Goal: Task Accomplishment & Management: Manage account settings

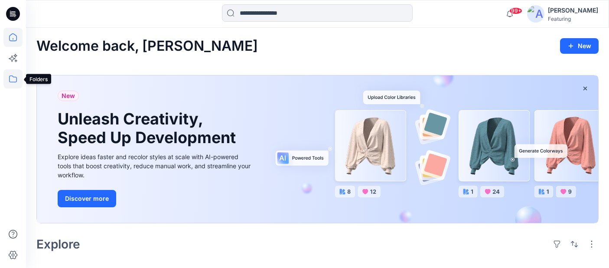
click at [10, 77] on icon at bounding box center [13, 78] width 8 height 7
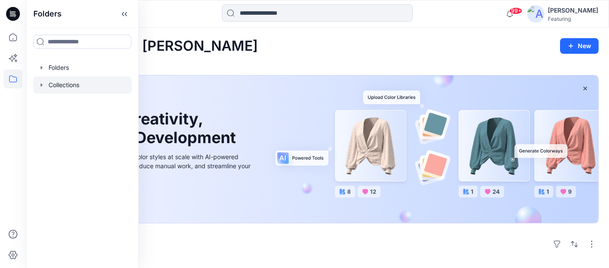
click at [69, 88] on div at bounding box center [82, 84] width 99 height 17
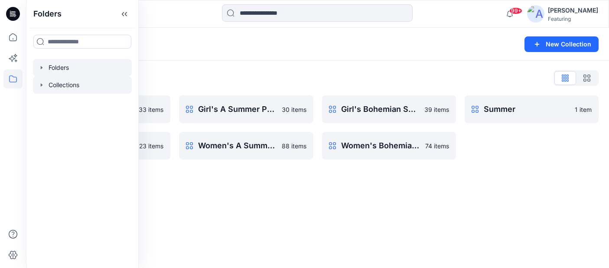
click at [58, 69] on div at bounding box center [82, 67] width 99 height 17
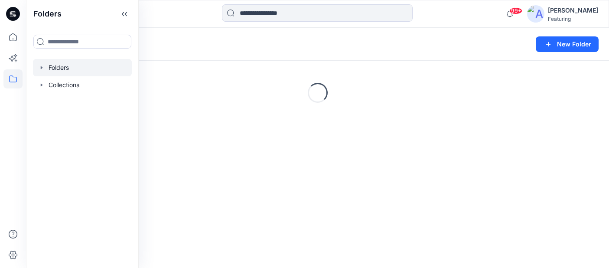
click at [219, 46] on div "Folders" at bounding box center [283, 44] width 495 height 12
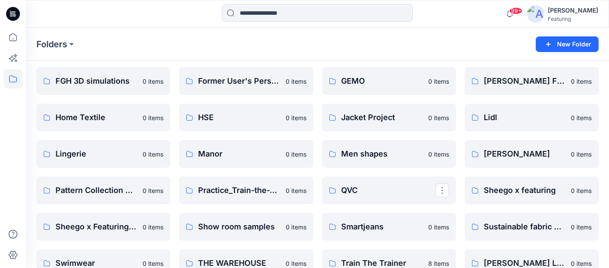
scroll to position [175, 0]
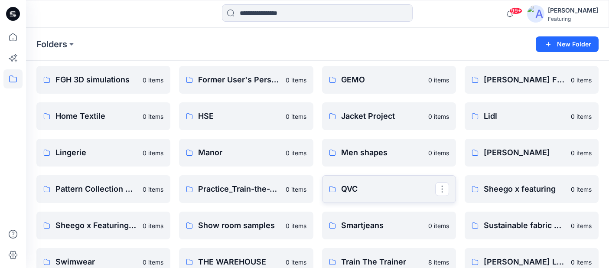
click at [347, 196] on link "QVC" at bounding box center [389, 189] width 134 height 28
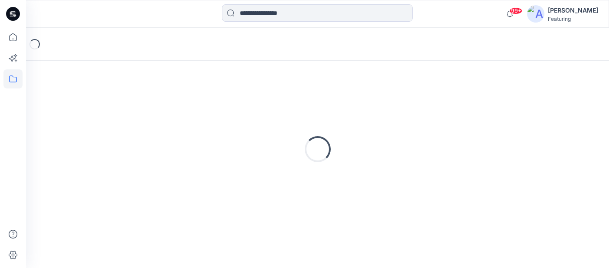
scroll to position [17, 0]
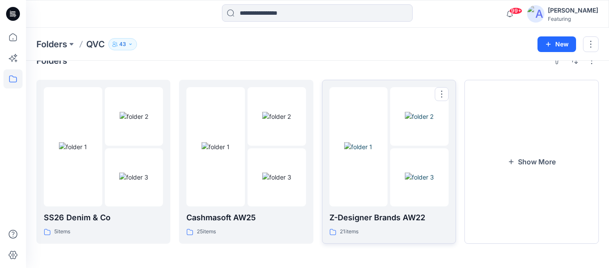
click at [370, 142] on img at bounding box center [358, 146] width 28 height 9
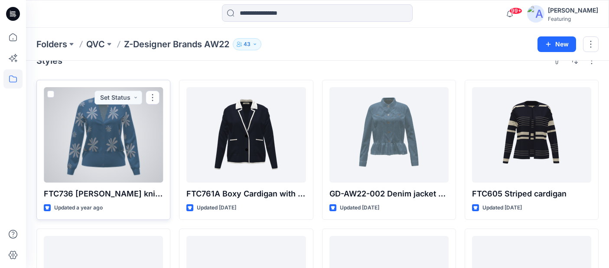
click at [131, 124] on div at bounding box center [103, 134] width 119 height 95
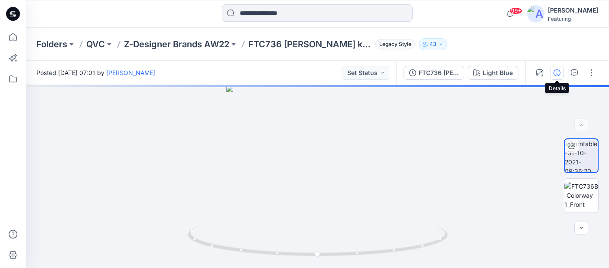
click at [560, 73] on icon "button" at bounding box center [557, 72] width 7 height 7
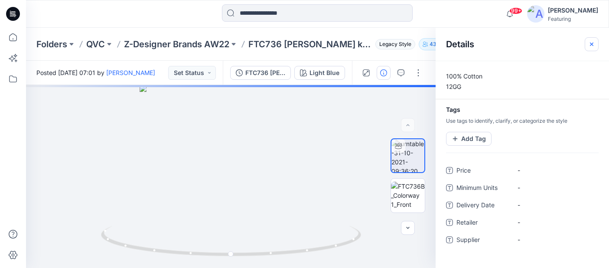
click at [591, 46] on icon "button" at bounding box center [592, 44] width 7 height 7
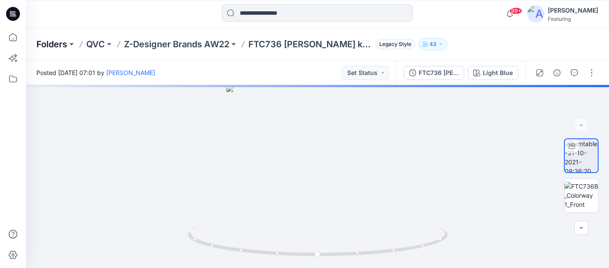
click at [64, 45] on p "Folders" at bounding box center [51, 44] width 31 height 12
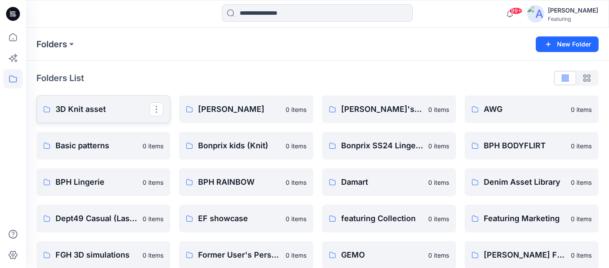
click at [87, 111] on p "3D Knit asset" at bounding box center [103, 109] width 94 height 12
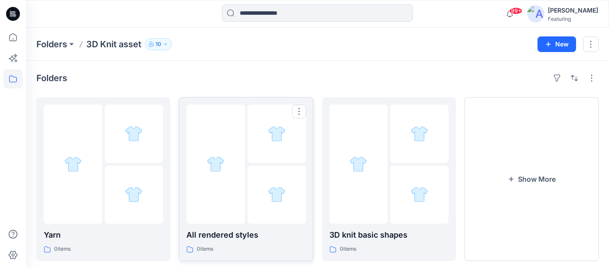
scroll to position [17, 0]
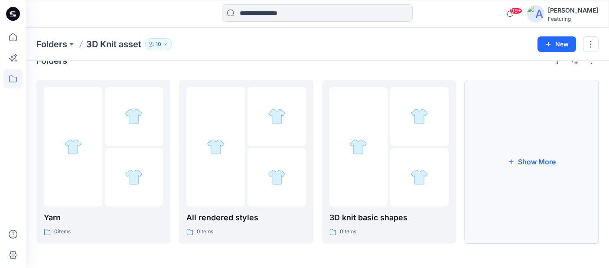
click at [483, 141] on button "Show More" at bounding box center [532, 162] width 134 height 164
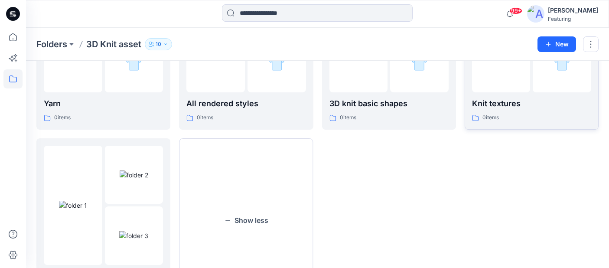
click at [504, 105] on p "Knit textures" at bounding box center [531, 104] width 119 height 12
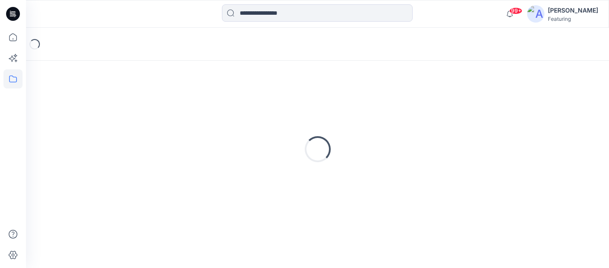
scroll to position [17, 0]
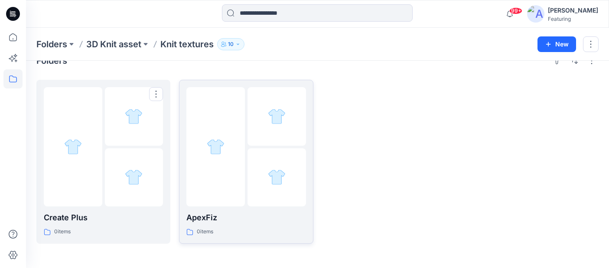
click at [242, 134] on div at bounding box center [216, 146] width 59 height 119
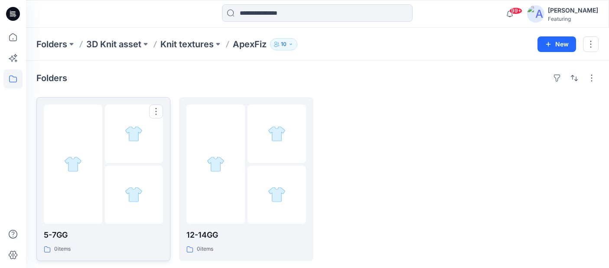
click at [92, 168] on div at bounding box center [73, 164] width 59 height 119
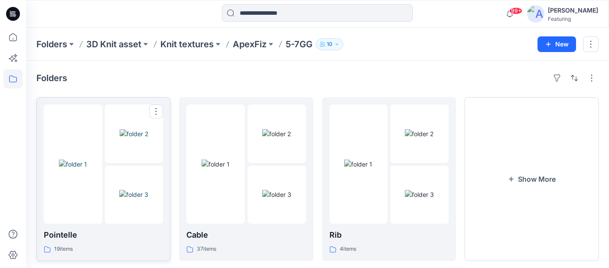
click at [86, 169] on img at bounding box center [73, 164] width 28 height 9
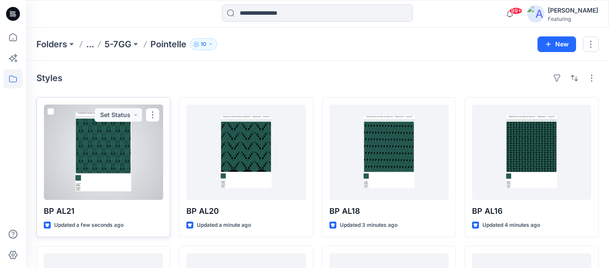
click at [105, 151] on div at bounding box center [103, 152] width 119 height 95
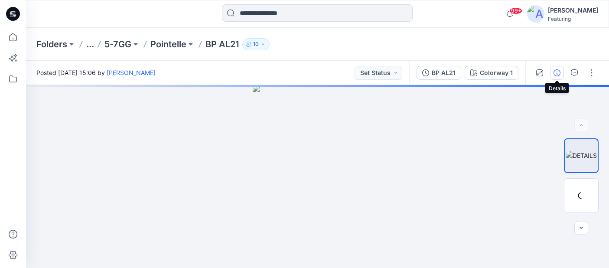
click at [557, 70] on icon "button" at bounding box center [557, 72] width 7 height 7
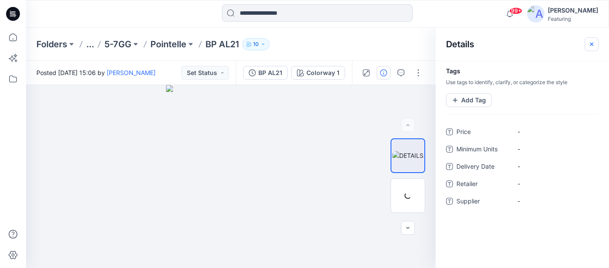
click at [594, 43] on icon "button" at bounding box center [592, 44] width 7 height 7
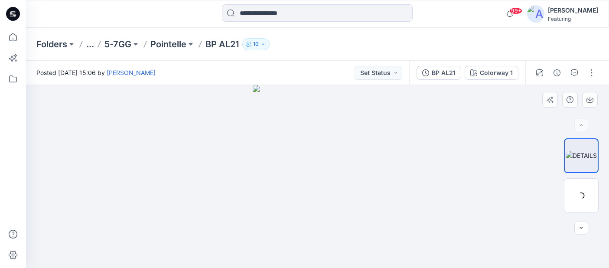
click at [279, 255] on img at bounding box center [318, 176] width 130 height 183
click at [305, 89] on img at bounding box center [318, 176] width 130 height 183
drag, startPoint x: 304, startPoint y: 133, endPoint x: 280, endPoint y: 273, distance: 141.7
click at [280, 268] on html "99+ Notifications Katharina Bobrowski has invited you to the Folder Heidi Finnl…" at bounding box center [304, 134] width 609 height 268
drag, startPoint x: 292, startPoint y: 173, endPoint x: 292, endPoint y: 308, distance: 134.9
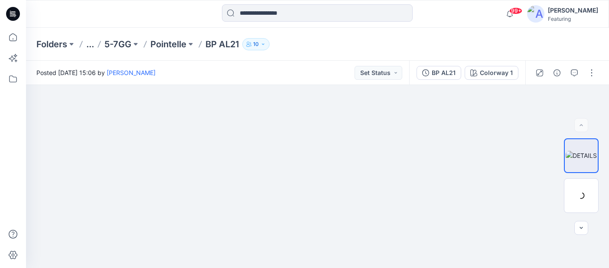
click at [292, 268] on html "99+ Notifications Katharina Bobrowski has invited you to the Folder Heidi Finnl…" at bounding box center [304, 134] width 609 height 268
drag, startPoint x: 326, startPoint y: 199, endPoint x: 352, endPoint y: 309, distance: 113.2
click at [352, 268] on html "99+ Notifications Katharina Bobrowski has invited you to the Folder Heidi Finnl…" at bounding box center [304, 134] width 609 height 268
drag, startPoint x: 347, startPoint y: 194, endPoint x: 370, endPoint y: 309, distance: 116.7
click at [370, 268] on html "99+ Notifications Katharina Bobrowski has invited you to the Folder Heidi Finnl…" at bounding box center [304, 134] width 609 height 268
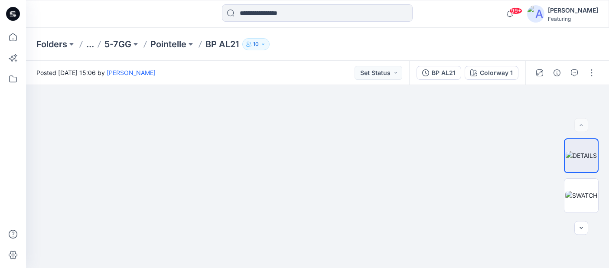
drag, startPoint x: 332, startPoint y: 154, endPoint x: 360, endPoint y: 280, distance: 129.4
click at [360, 268] on html "99+ Notifications Katharina Bobrowski has invited you to the Folder Heidi Finnl…" at bounding box center [304, 134] width 609 height 268
drag, startPoint x: 287, startPoint y: 171, endPoint x: 212, endPoint y: 221, distance: 90.2
click at [212, 221] on img at bounding box center [296, 176] width 940 height 184
drag, startPoint x: 389, startPoint y: 164, endPoint x: 193, endPoint y: 187, distance: 197.0
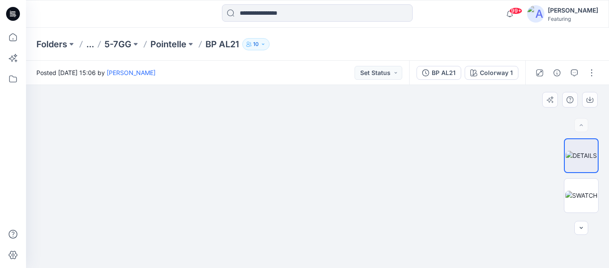
click at [193, 187] on img at bounding box center [139, 176] width 940 height 183
drag, startPoint x: 231, startPoint y: 150, endPoint x: 474, endPoint y: 143, distance: 242.6
click at [474, 143] on img at bounding box center [139, 176] width 940 height 183
drag, startPoint x: 363, startPoint y: 133, endPoint x: 479, endPoint y: 154, distance: 118.6
click at [479, 154] on img at bounding box center [496, 176] width 940 height 183
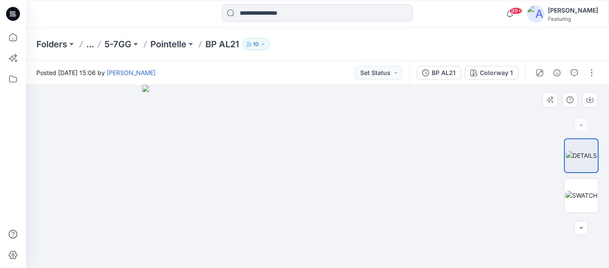
drag, startPoint x: 440, startPoint y: 200, endPoint x: 451, endPoint y: 108, distance: 93.4
click at [448, 111] on img at bounding box center [317, 176] width 350 height 183
drag, startPoint x: 459, startPoint y: 224, endPoint x: 455, endPoint y: 128, distance: 96.4
click at [455, 128] on img at bounding box center [317, 132] width 350 height 272
drag, startPoint x: 448, startPoint y: 219, endPoint x: 447, endPoint y: 102, distance: 117.6
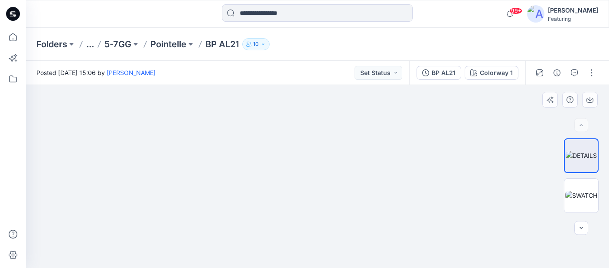
click at [447, 102] on img at bounding box center [317, 82] width 350 height 371
drag, startPoint x: 385, startPoint y: 211, endPoint x: 384, endPoint y: 178, distance: 33.0
click at [385, 178] on img at bounding box center [317, 20] width 350 height 495
drag, startPoint x: 384, startPoint y: 178, endPoint x: 375, endPoint y: 284, distance: 105.8
click at [375, 268] on html "99+ Notifications Katharina Bobrowski has invited you to the Folder Heidi Finnl…" at bounding box center [304, 134] width 609 height 268
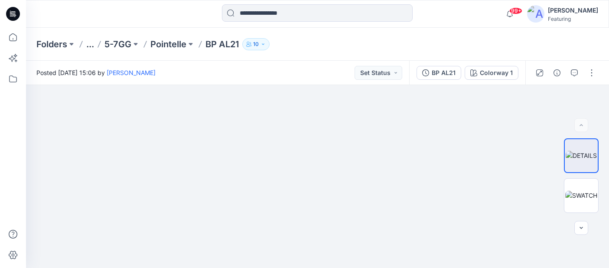
drag, startPoint x: 392, startPoint y: 145, endPoint x: 392, endPoint y: 278, distance: 132.7
click at [392, 268] on html "99+ Notifications Katharina Bobrowski has invited you to the Folder Heidi Finnl…" at bounding box center [304, 134] width 609 height 268
drag, startPoint x: 405, startPoint y: 146, endPoint x: 405, endPoint y: 252, distance: 106.7
click at [405, 248] on img at bounding box center [317, 176] width 350 height 183
click at [59, 46] on p "Folders" at bounding box center [51, 44] width 31 height 12
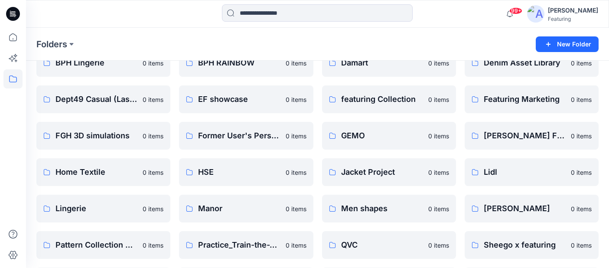
scroll to position [139, 0]
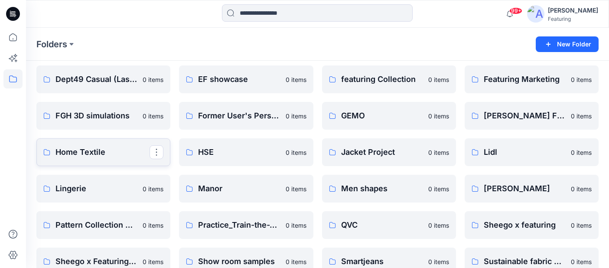
click at [82, 160] on link "Home Textile" at bounding box center [103, 152] width 134 height 28
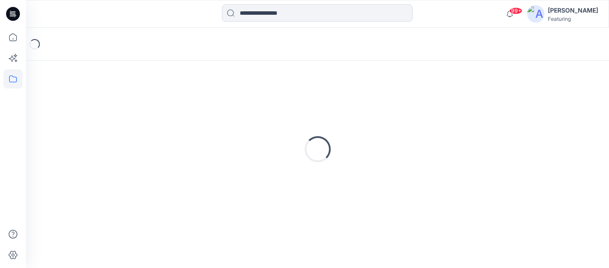
scroll to position [17, 0]
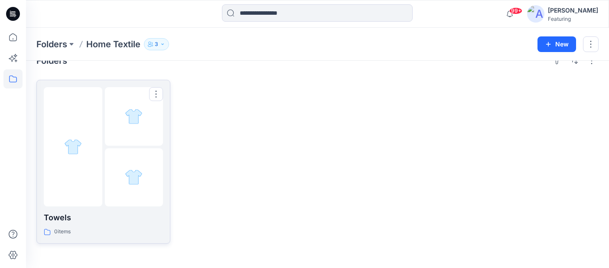
click at [91, 139] on div at bounding box center [73, 146] width 59 height 119
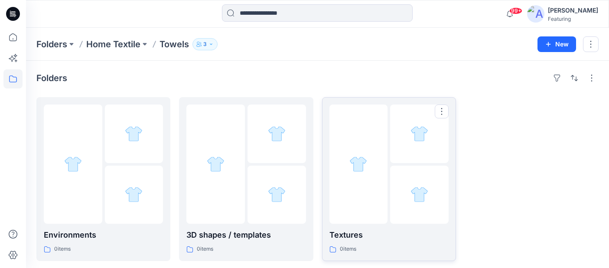
click at [340, 170] on div at bounding box center [359, 164] width 59 height 119
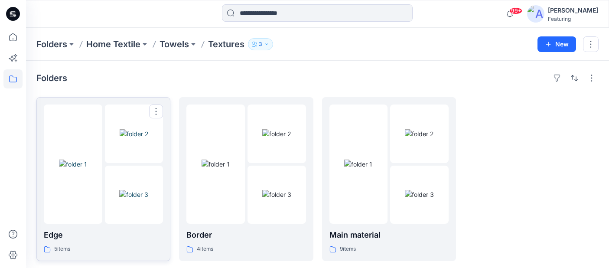
click at [75, 138] on div at bounding box center [73, 164] width 59 height 119
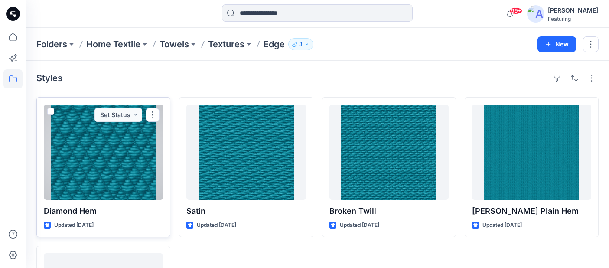
click at [109, 148] on div at bounding box center [103, 152] width 119 height 95
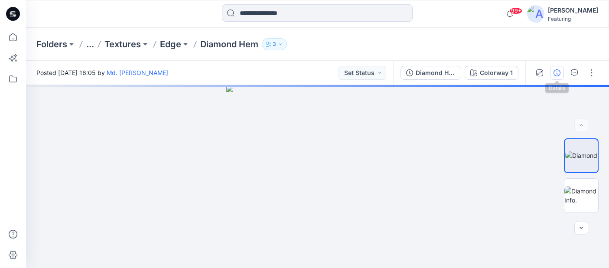
click at [562, 71] on button "button" at bounding box center [557, 73] width 14 height 14
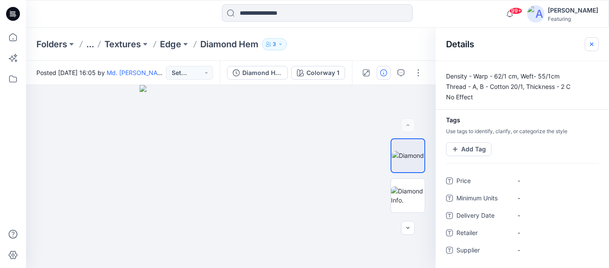
click at [593, 41] on icon "button" at bounding box center [592, 44] width 7 height 7
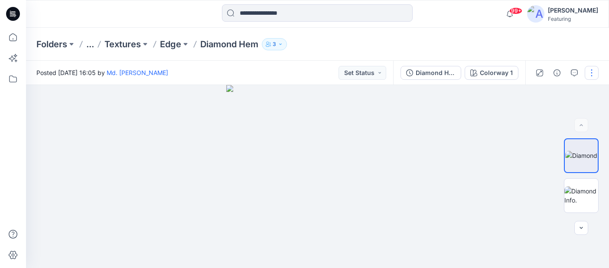
click at [590, 72] on button "button" at bounding box center [592, 73] width 14 height 14
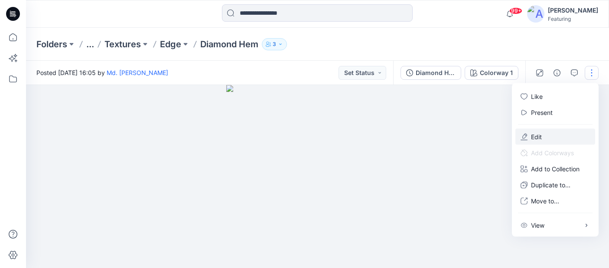
click at [541, 134] on p "Edit" at bounding box center [536, 136] width 11 height 9
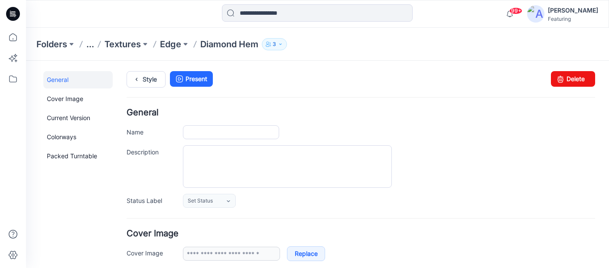
type input "**********"
type textarea "**********"
type input "**********"
type input "*******"
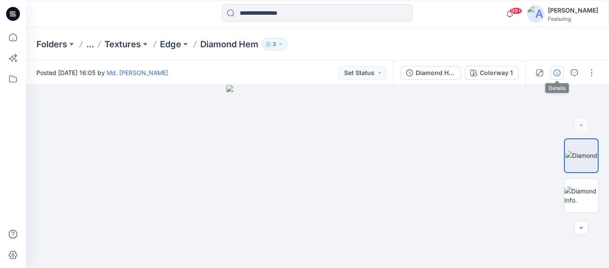
click at [558, 69] on icon "button" at bounding box center [557, 72] width 7 height 7
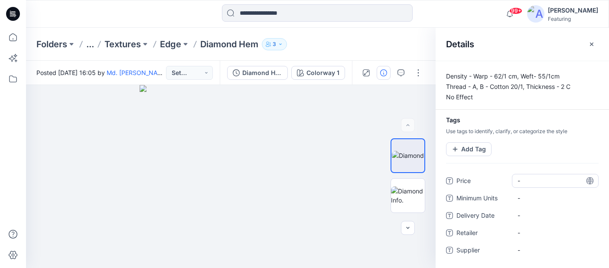
click at [567, 181] on span "-" at bounding box center [555, 180] width 75 height 9
click at [590, 181] on icon at bounding box center [590, 180] width 7 height 7
click at [568, 181] on span "-" at bounding box center [555, 180] width 75 height 9
type textarea "*"
click at [549, 155] on div "Tags Use tags to identify, clarify, or categorize the style Add Tag" at bounding box center [523, 144] width 174 height 54
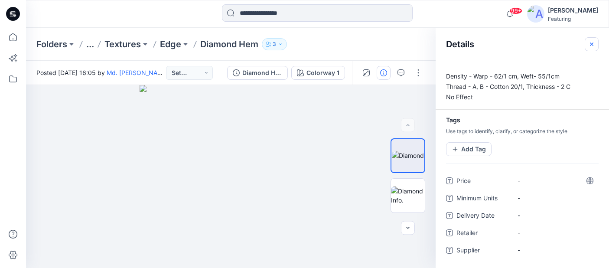
click at [592, 46] on icon "button" at bounding box center [592, 44] width 7 height 7
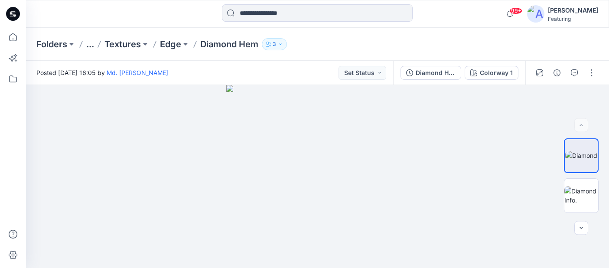
click at [347, 43] on div "Folders ... Textures Edge Diamond Hem 3" at bounding box center [283, 44] width 495 height 12
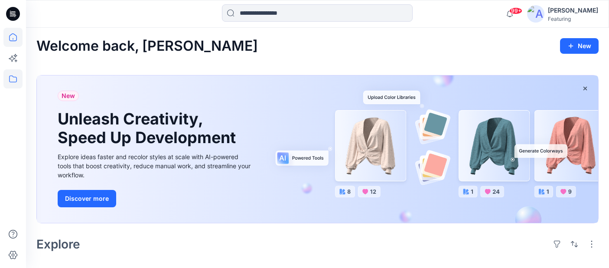
click at [13, 78] on icon at bounding box center [12, 78] width 19 height 19
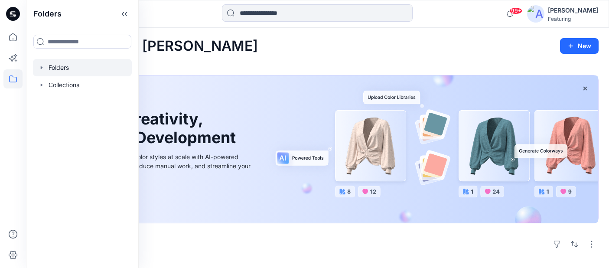
click at [61, 70] on div at bounding box center [82, 67] width 99 height 17
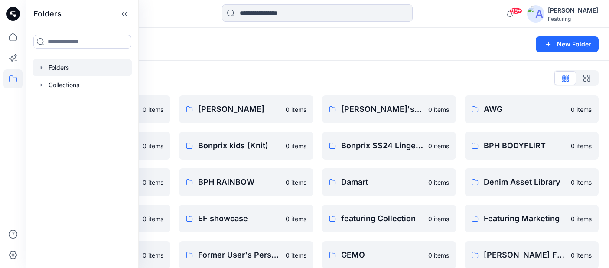
click at [283, 47] on div "Folders" at bounding box center [283, 44] width 495 height 12
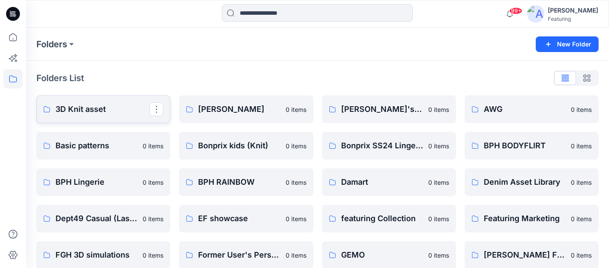
click at [101, 105] on p "3D Knit asset" at bounding box center [103, 109] width 94 height 12
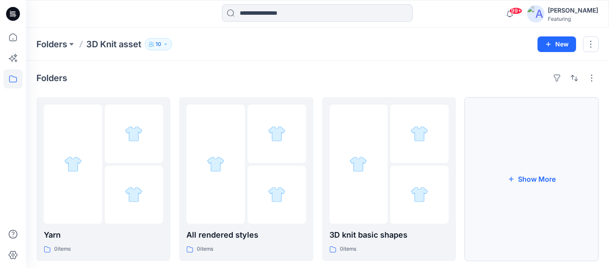
click at [516, 204] on button "Show More" at bounding box center [532, 179] width 134 height 164
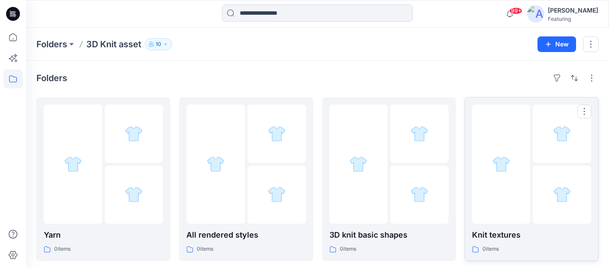
click at [487, 239] on p "Knit textures" at bounding box center [531, 235] width 119 height 12
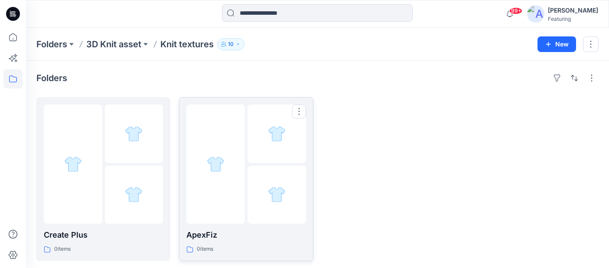
click at [223, 234] on p "ApexFiz" at bounding box center [246, 235] width 119 height 12
click at [124, 188] on div at bounding box center [134, 195] width 59 height 59
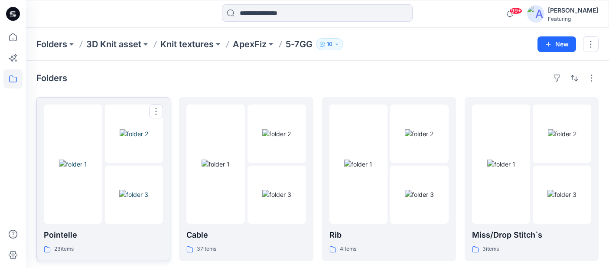
click at [112, 167] on div at bounding box center [134, 195] width 59 height 59
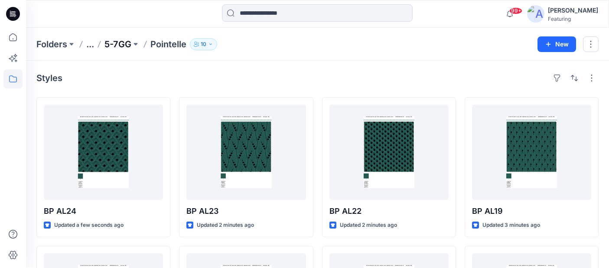
click at [121, 44] on p "5-7GG" at bounding box center [118, 44] width 27 height 12
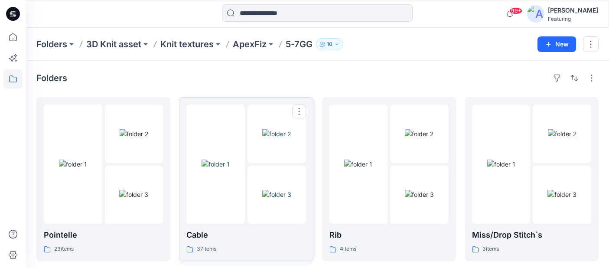
click at [272, 190] on img at bounding box center [276, 194] width 29 height 9
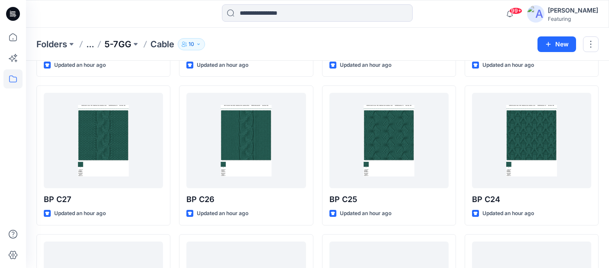
click at [129, 43] on p "5-7GG" at bounding box center [118, 44] width 27 height 12
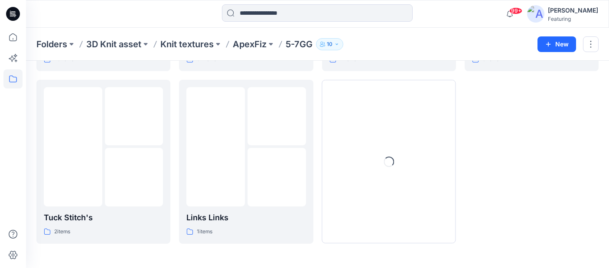
scroll to position [190, 0]
click at [212, 44] on p "Knit textures" at bounding box center [187, 44] width 53 height 12
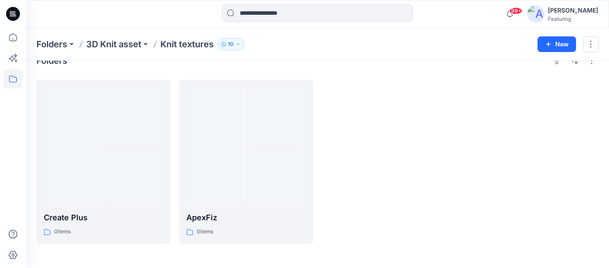
scroll to position [17, 0]
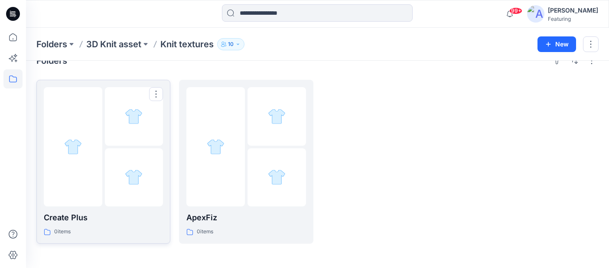
click at [98, 155] on div at bounding box center [73, 146] width 59 height 119
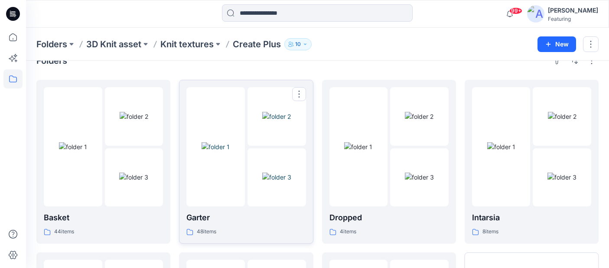
click at [262, 173] on img at bounding box center [276, 177] width 29 height 9
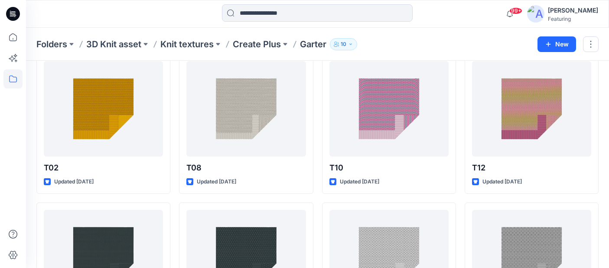
scroll to position [15, 0]
